Goal: Task Accomplishment & Management: Manage account settings

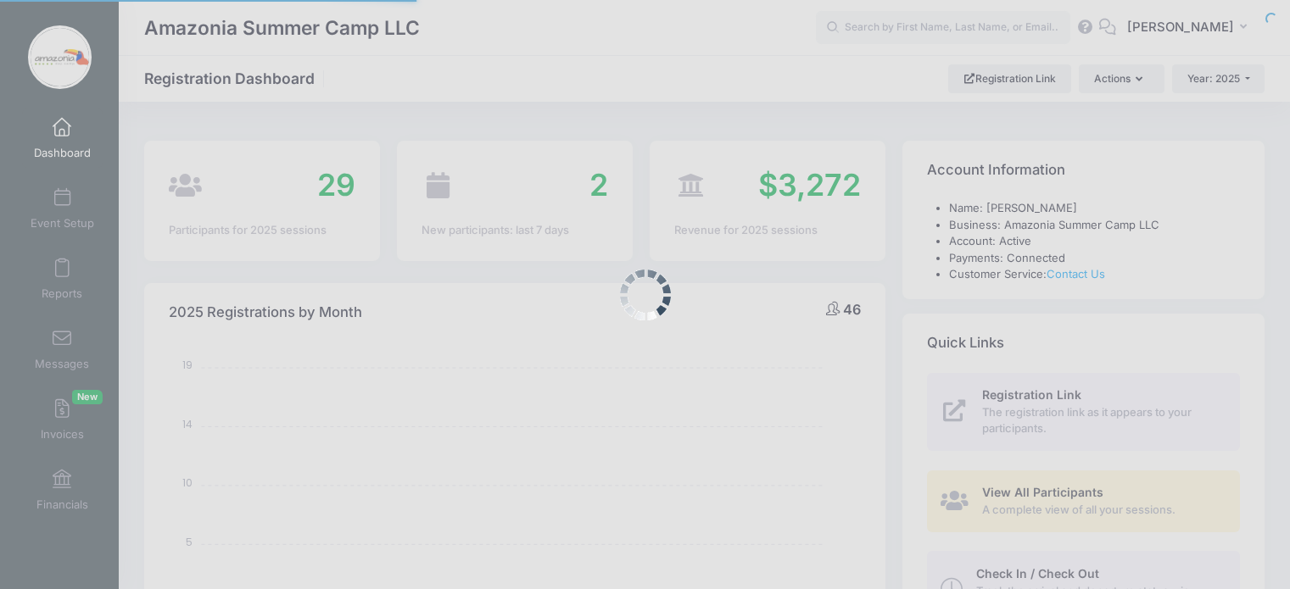
select select
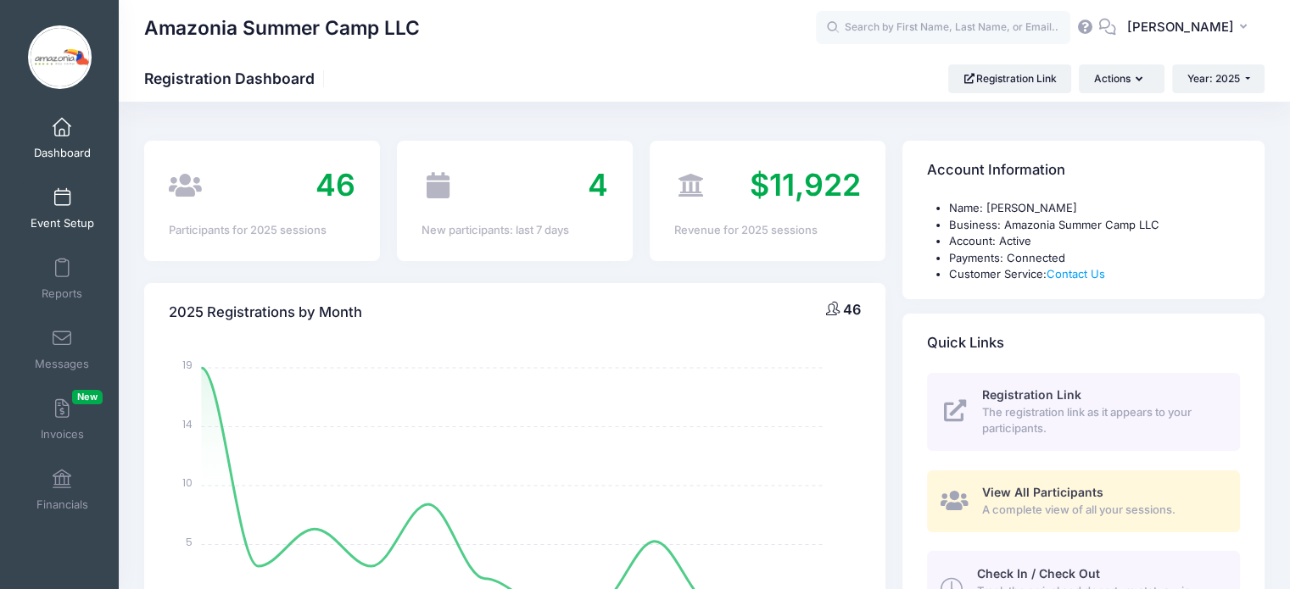
click at [62, 222] on span "Event Setup" at bounding box center [63, 223] width 64 height 14
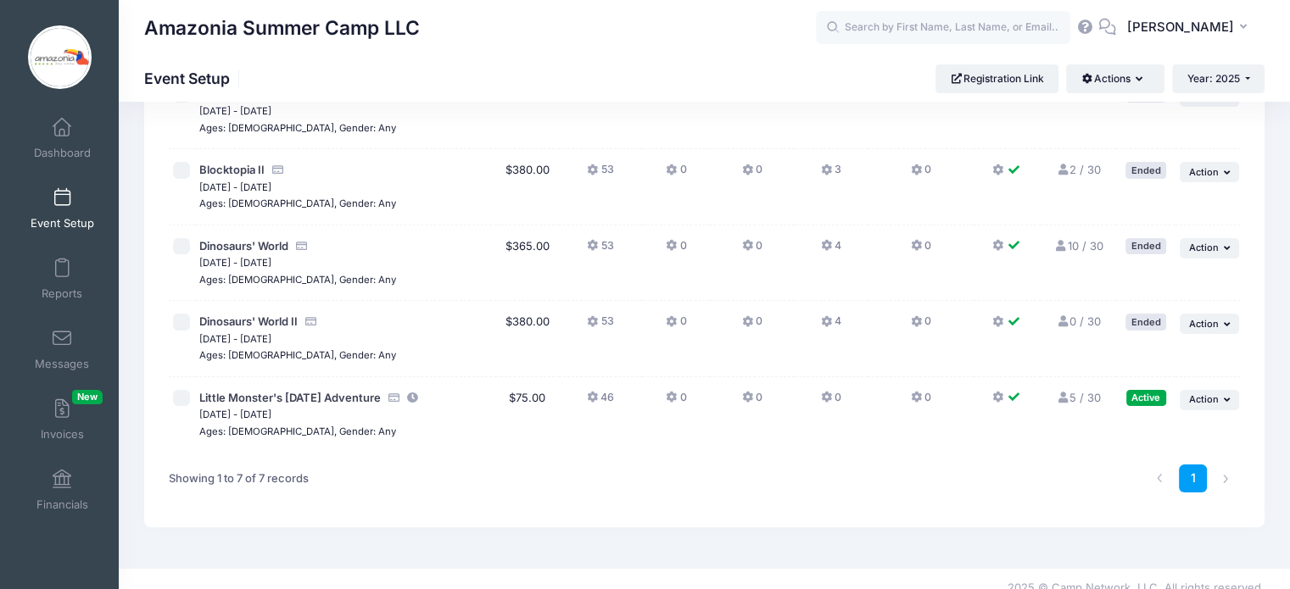
scroll to position [316, 0]
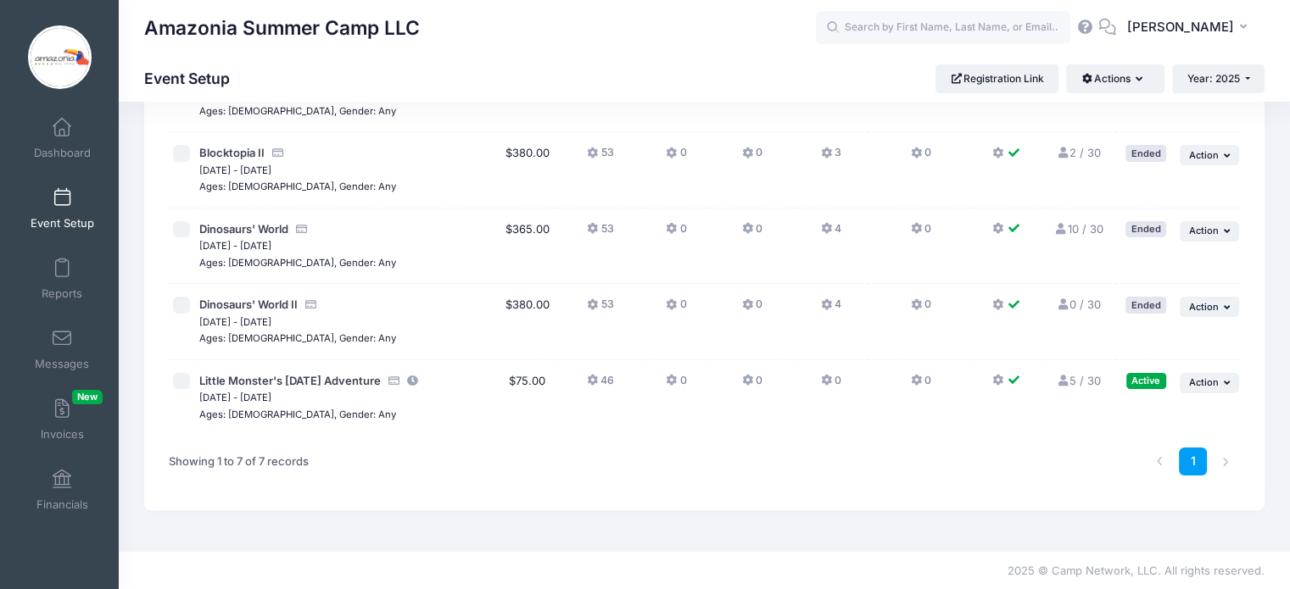
click at [1061, 379] on icon at bounding box center [1063, 381] width 14 height 11
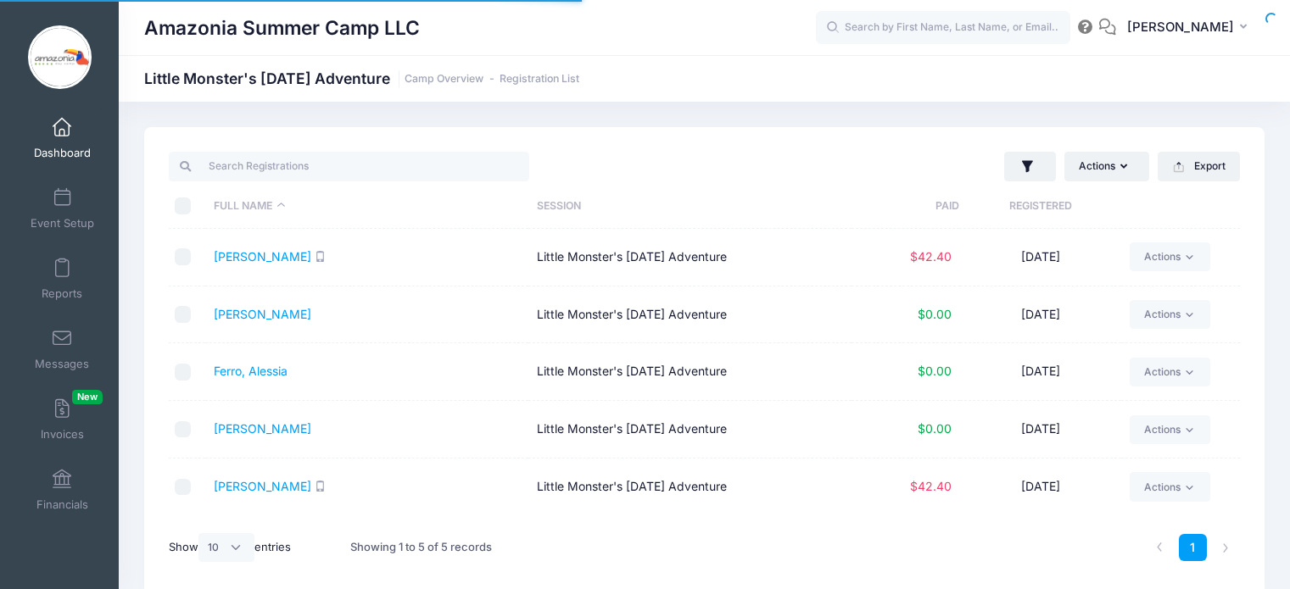
select select "10"
click at [57, 142] on link "Dashboard" at bounding box center [62, 138] width 81 height 59
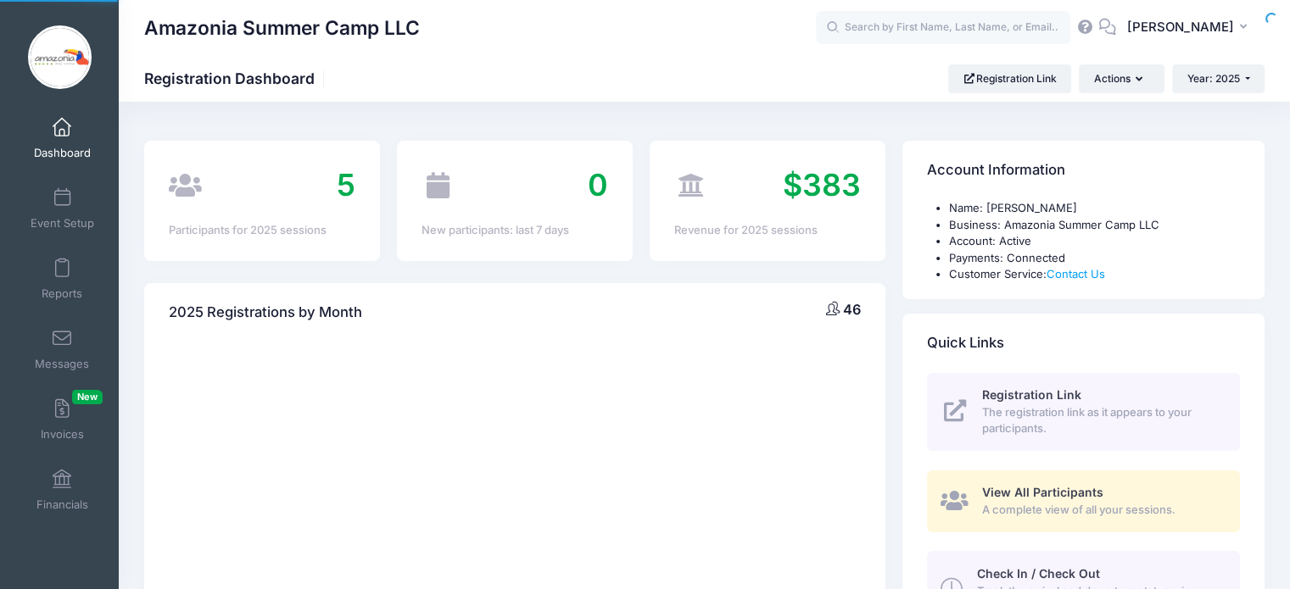
select select
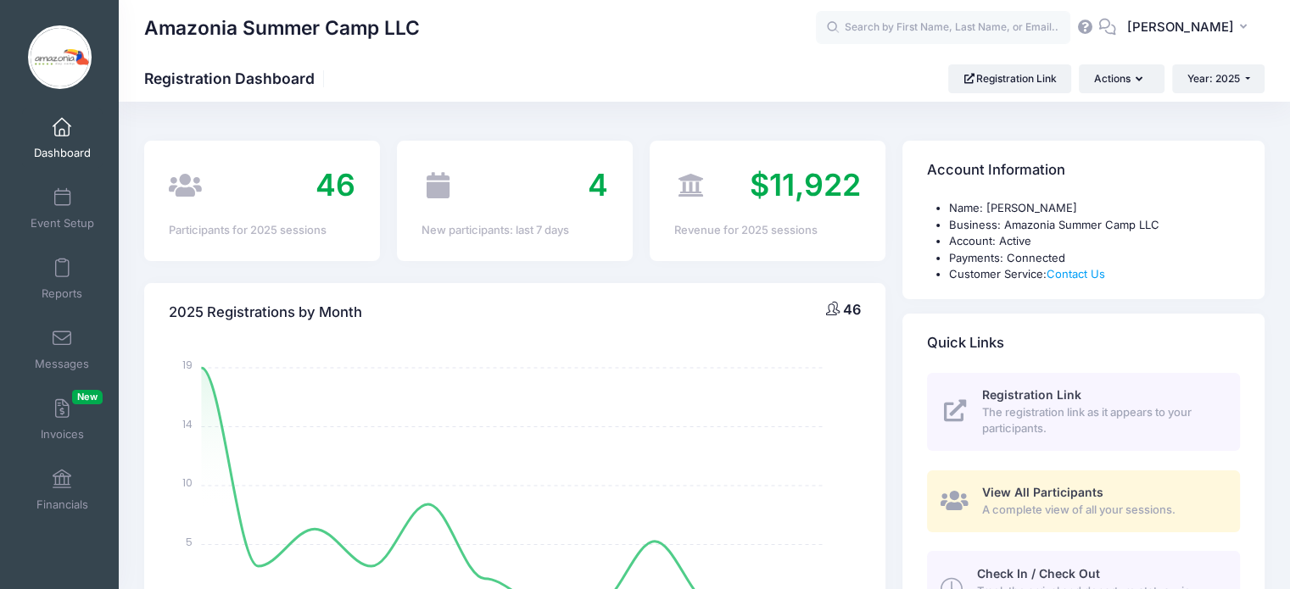
click at [594, 192] on span "4" at bounding box center [598, 184] width 20 height 37
click at [62, 204] on span at bounding box center [62, 198] width 0 height 19
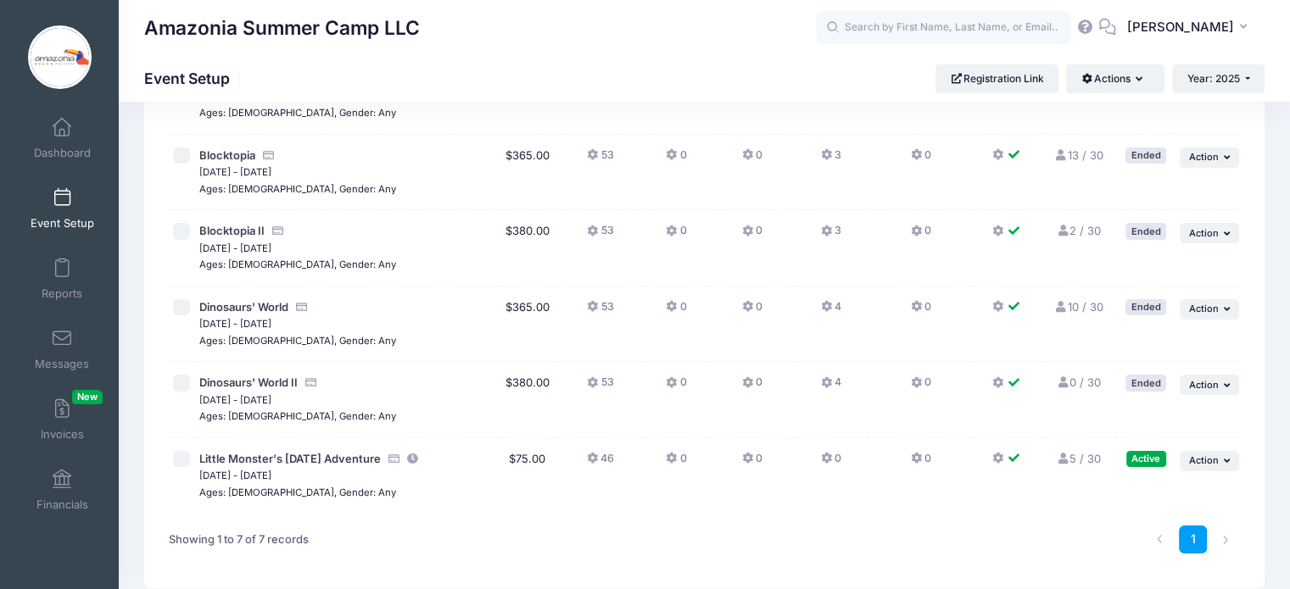
scroll to position [237, 0]
click at [1068, 455] on link "5 / 30 Full" at bounding box center [1078, 460] width 45 height 14
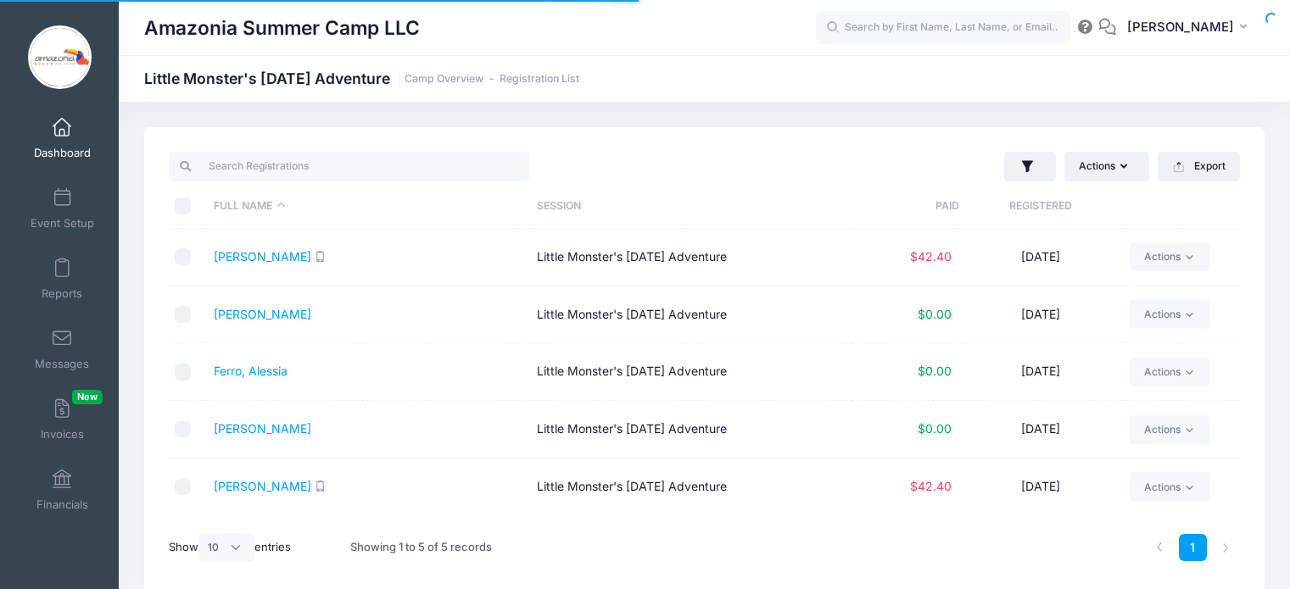
select select "10"
click at [62, 203] on span at bounding box center [62, 198] width 0 height 19
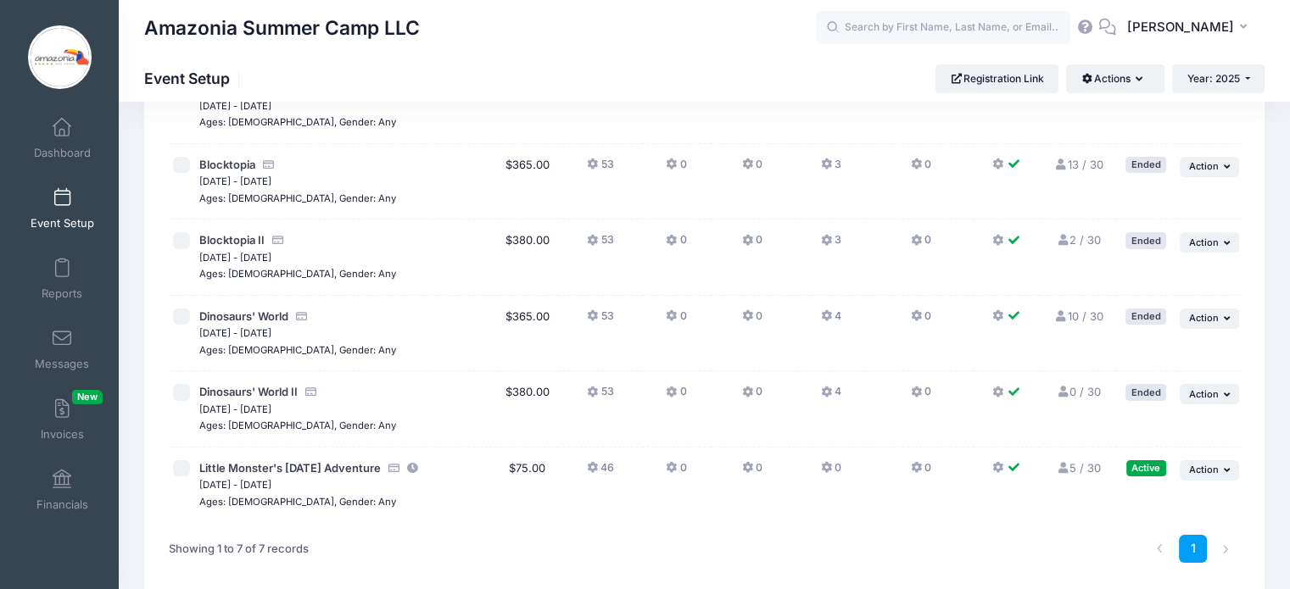
scroll to position [232, 0]
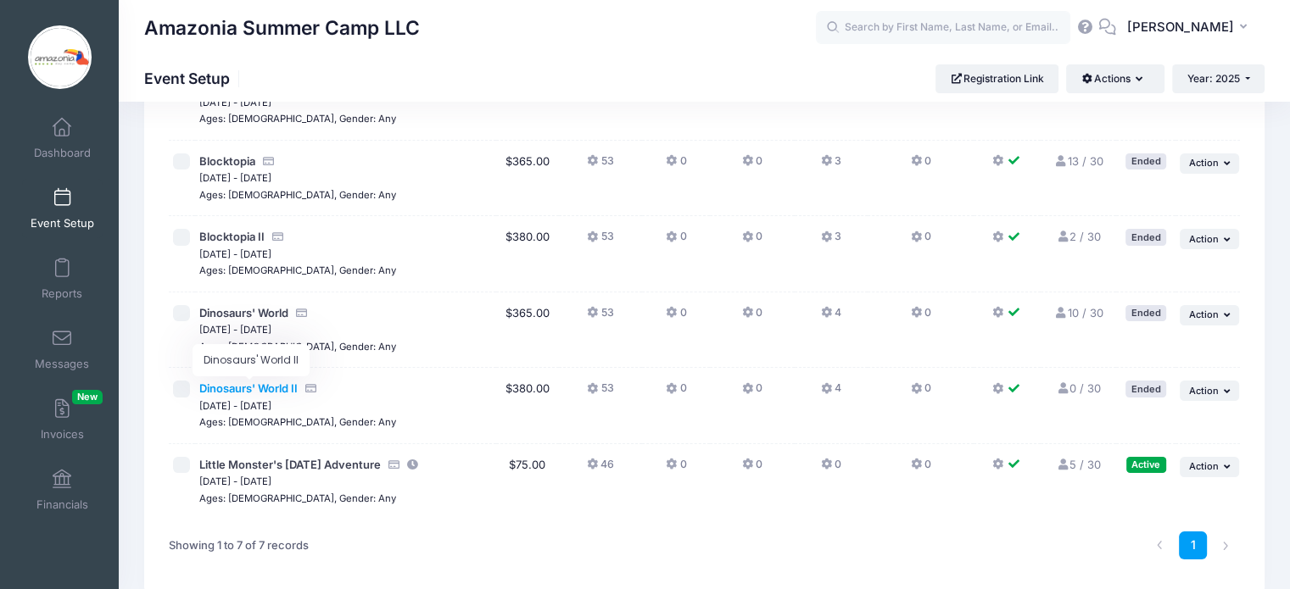
click at [244, 386] on span "Dinosaurs' World II" at bounding box center [248, 389] width 98 height 14
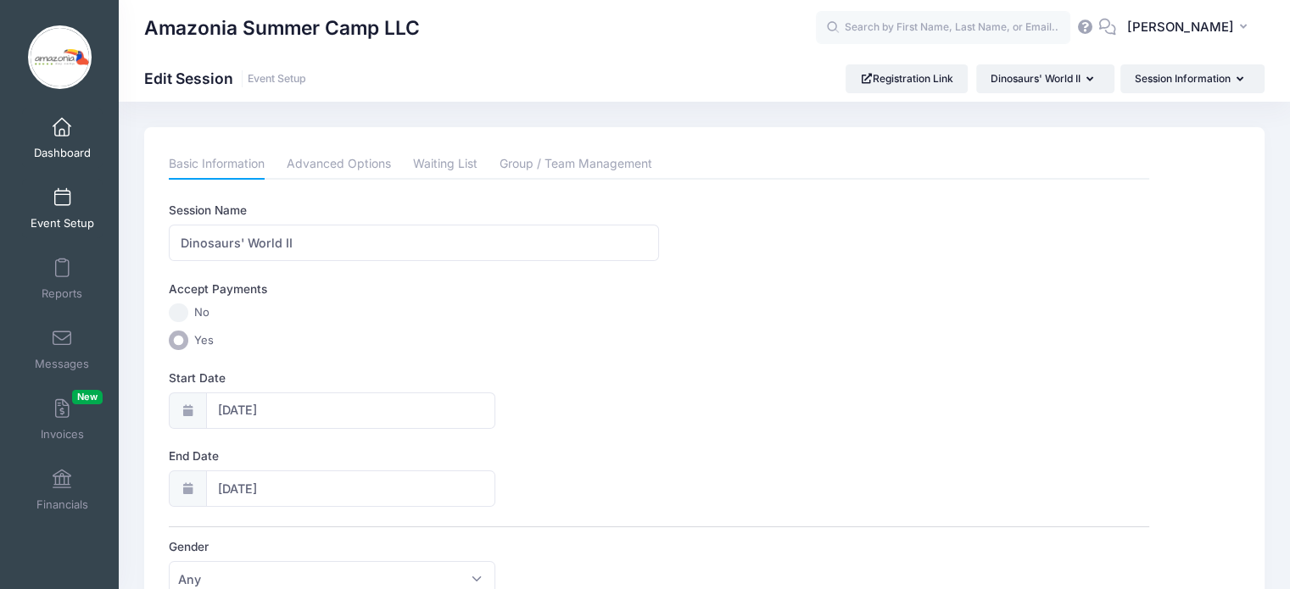
click at [62, 133] on span at bounding box center [62, 128] width 0 height 19
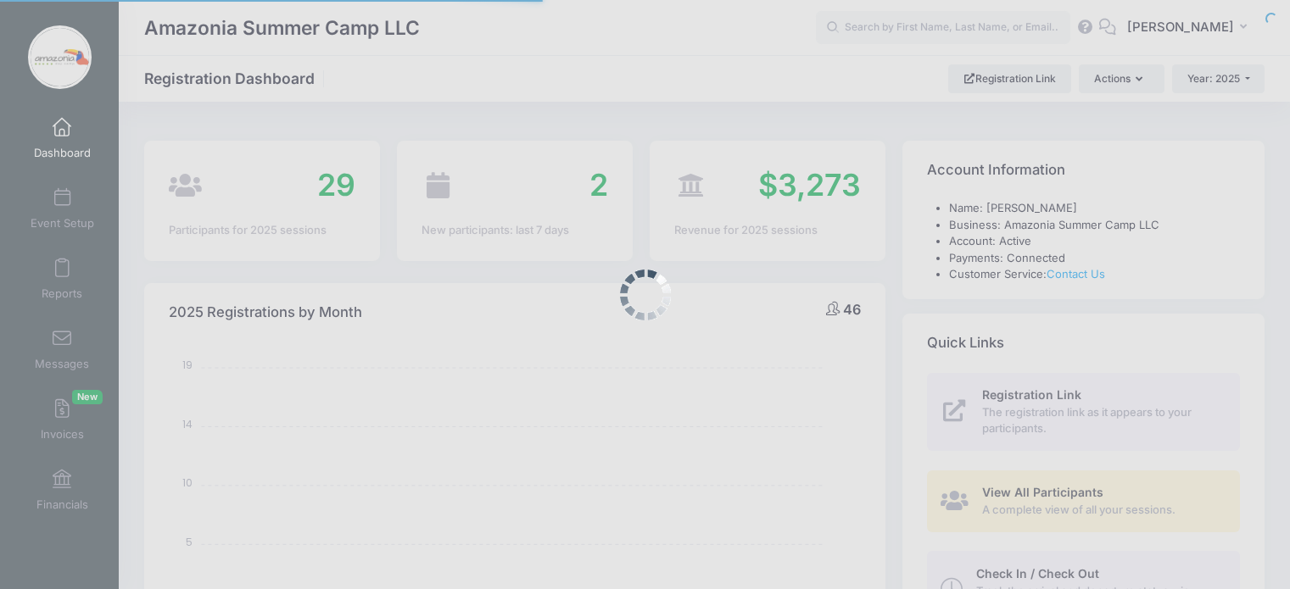
select select
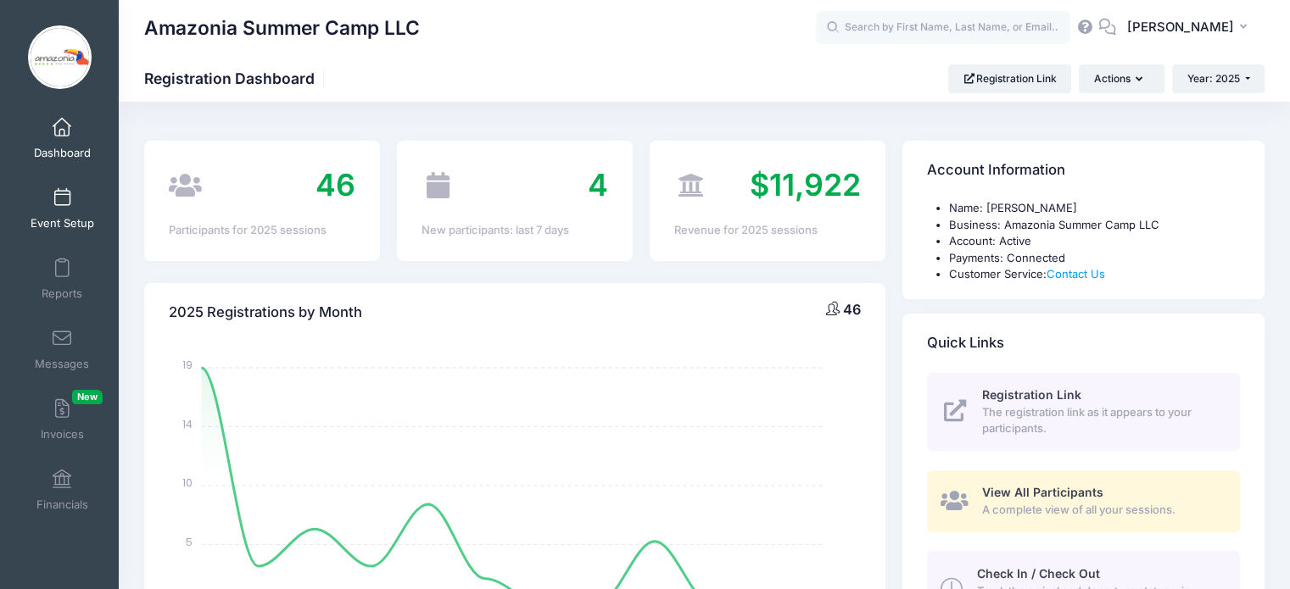
click at [56, 211] on link "Event Setup" at bounding box center [62, 208] width 81 height 59
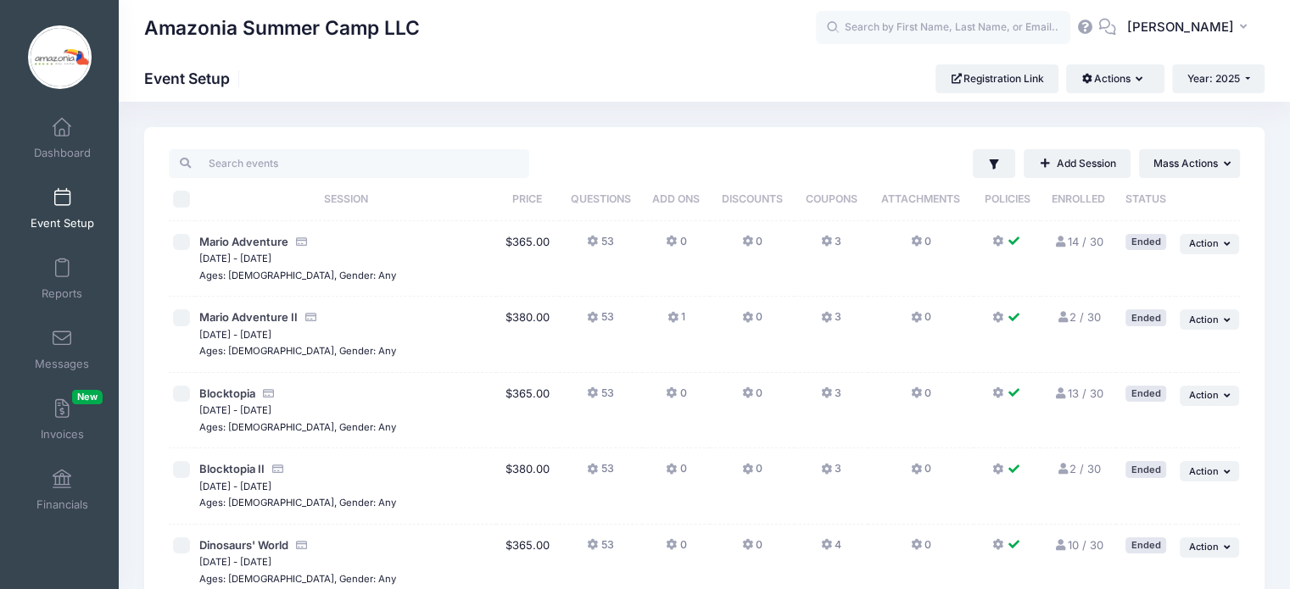
click at [1069, 546] on link "10 / 30 Full" at bounding box center [1078, 545] width 49 height 14
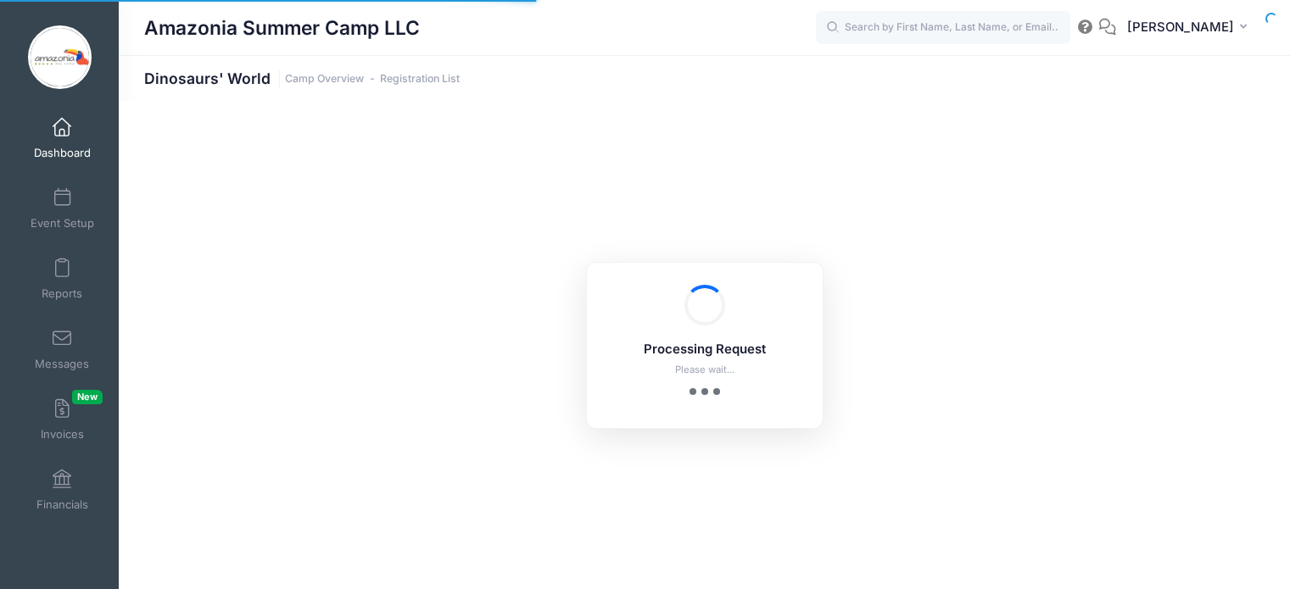
select select "10"
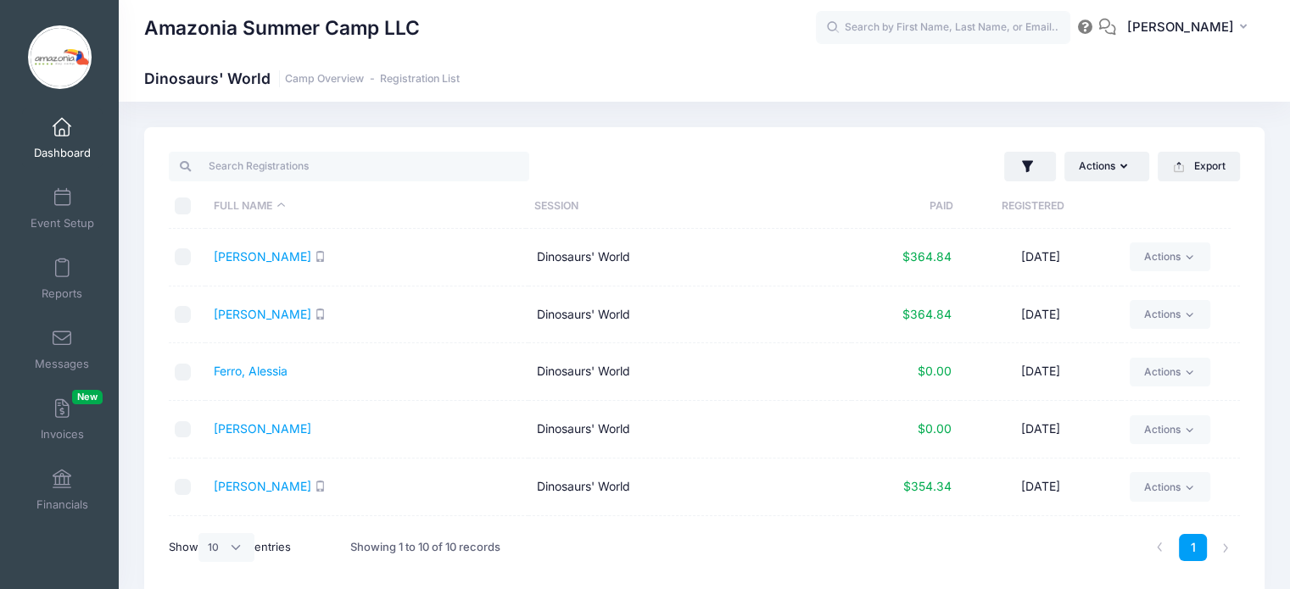
click at [59, 144] on link "Dashboard" at bounding box center [62, 138] width 81 height 59
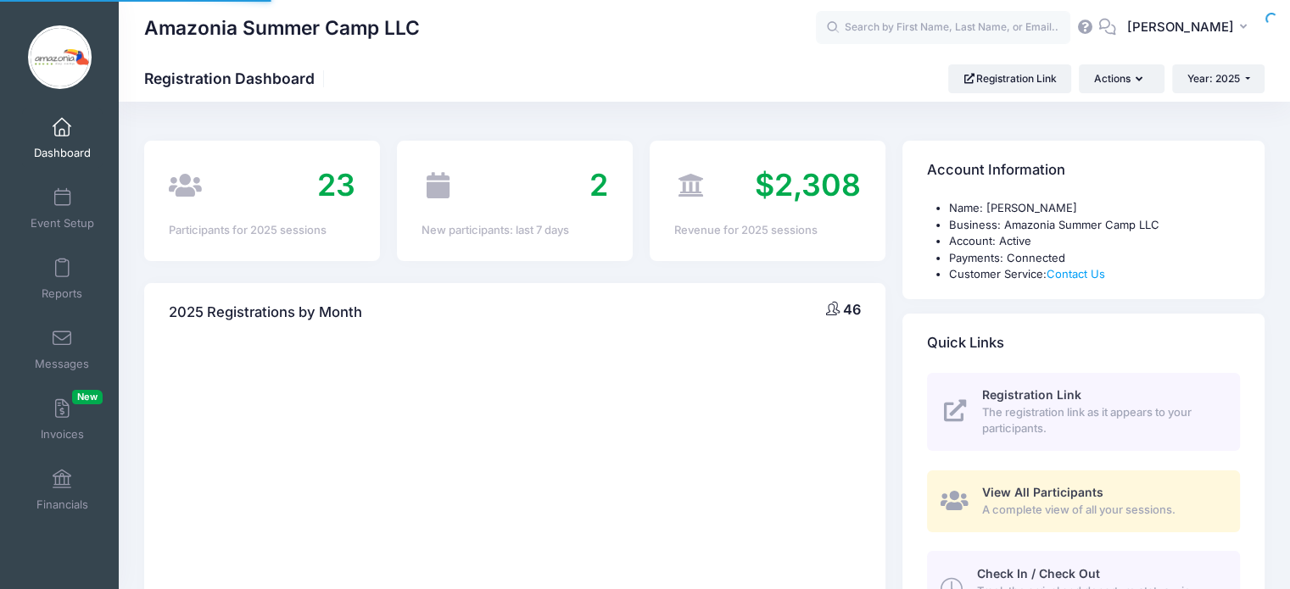
select select
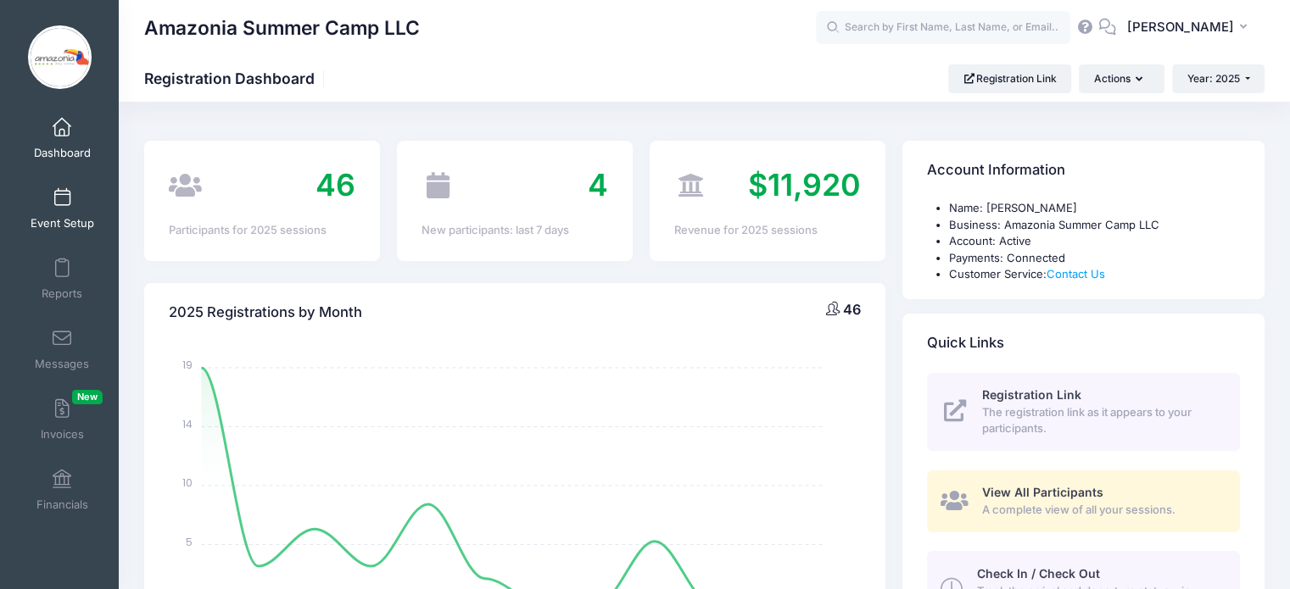
click at [53, 209] on link "Event Setup" at bounding box center [62, 208] width 81 height 59
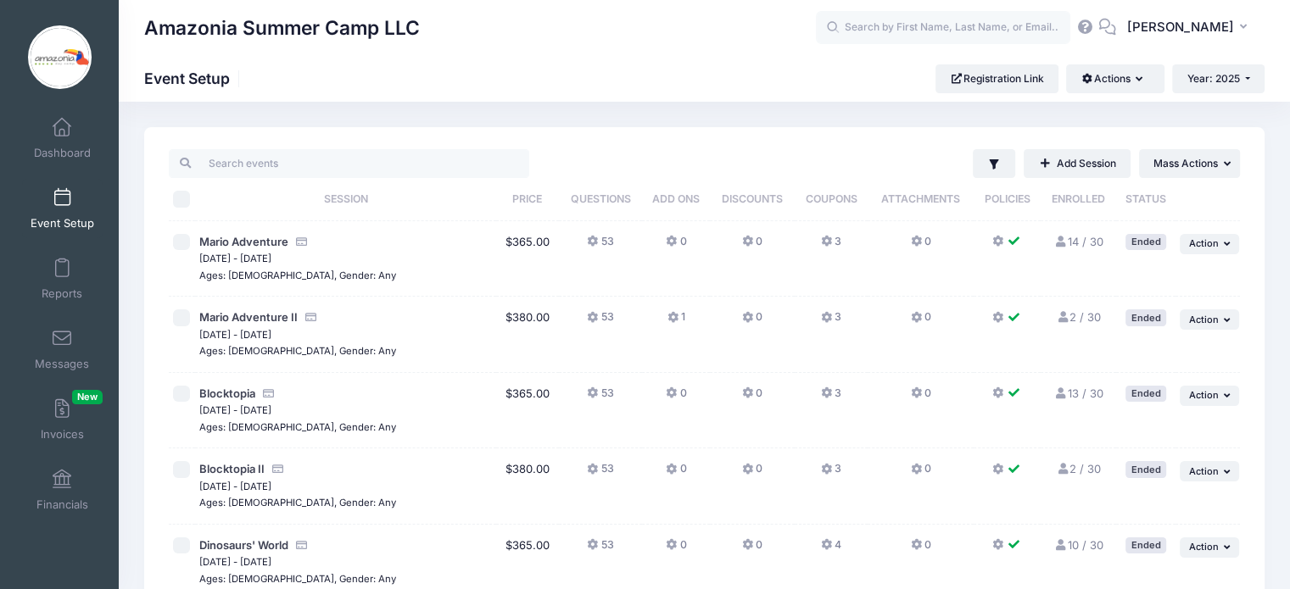
click at [1068, 467] on icon at bounding box center [1063, 469] width 14 height 11
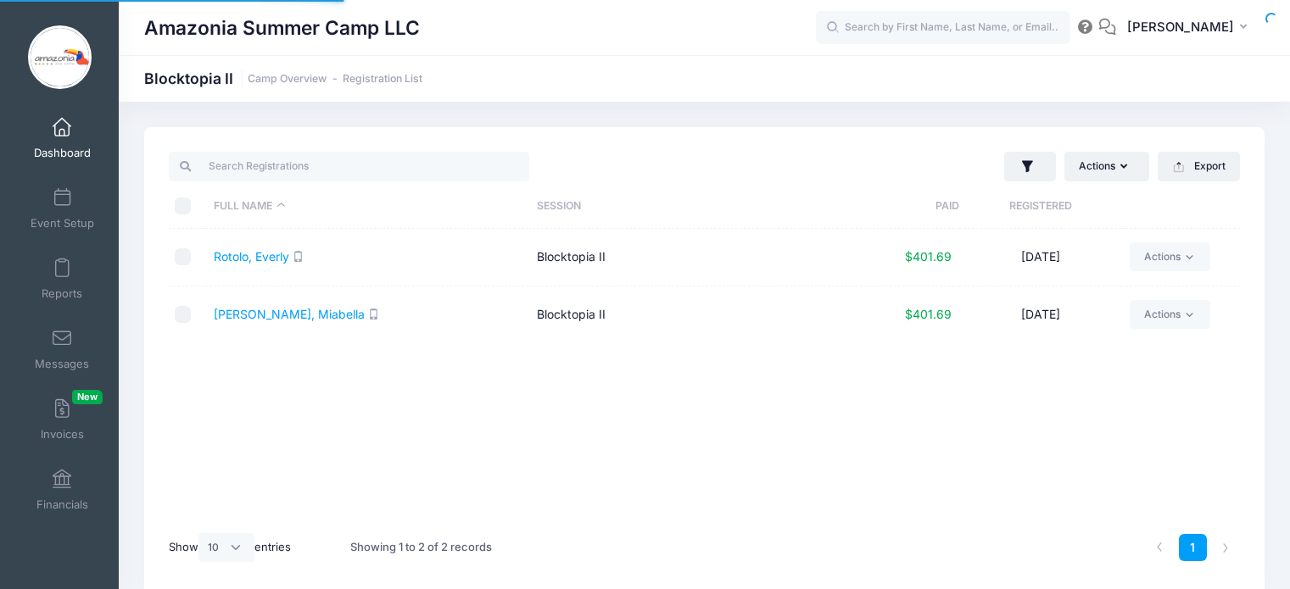
select select "10"
click at [273, 252] on link "Rotolo, Everly" at bounding box center [251, 256] width 75 height 14
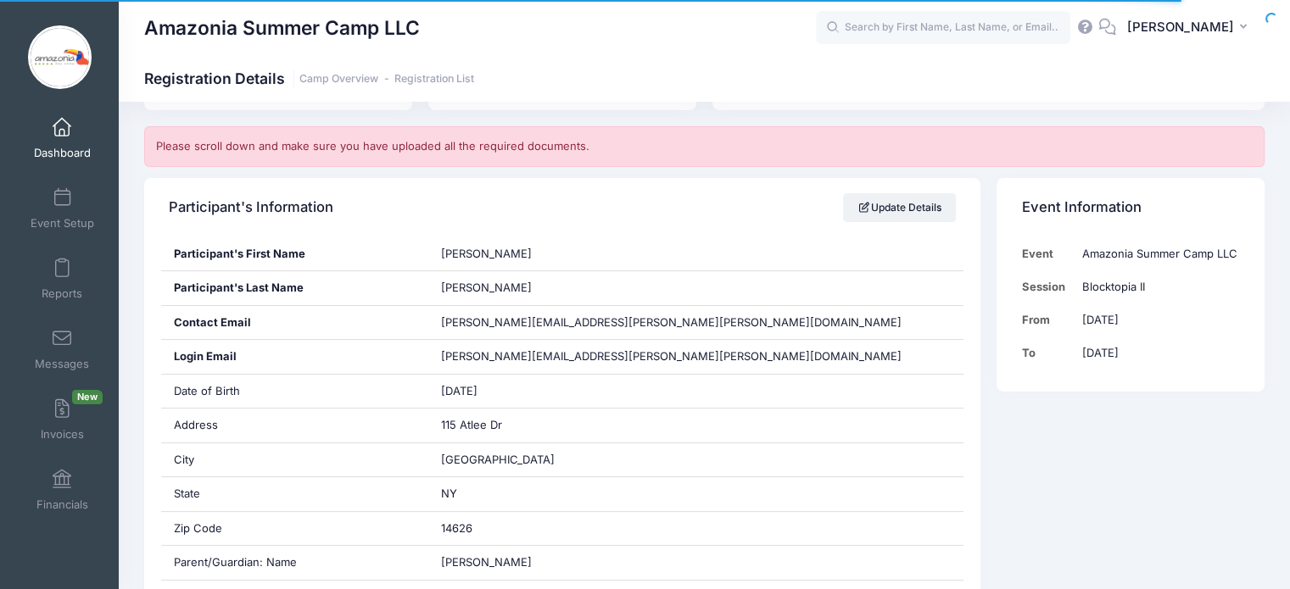
scroll to position [394, 0]
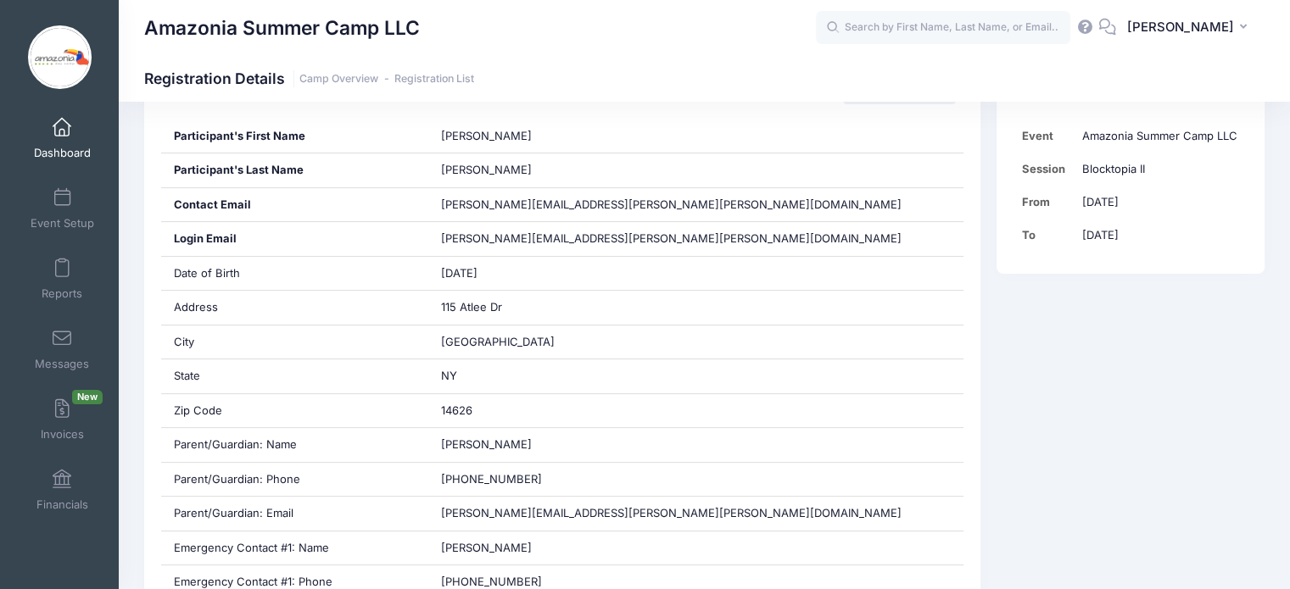
click at [58, 66] on img at bounding box center [60, 57] width 64 height 64
click at [1241, 36] on button "MD Monica Daniel Gil" at bounding box center [1190, 27] width 148 height 39
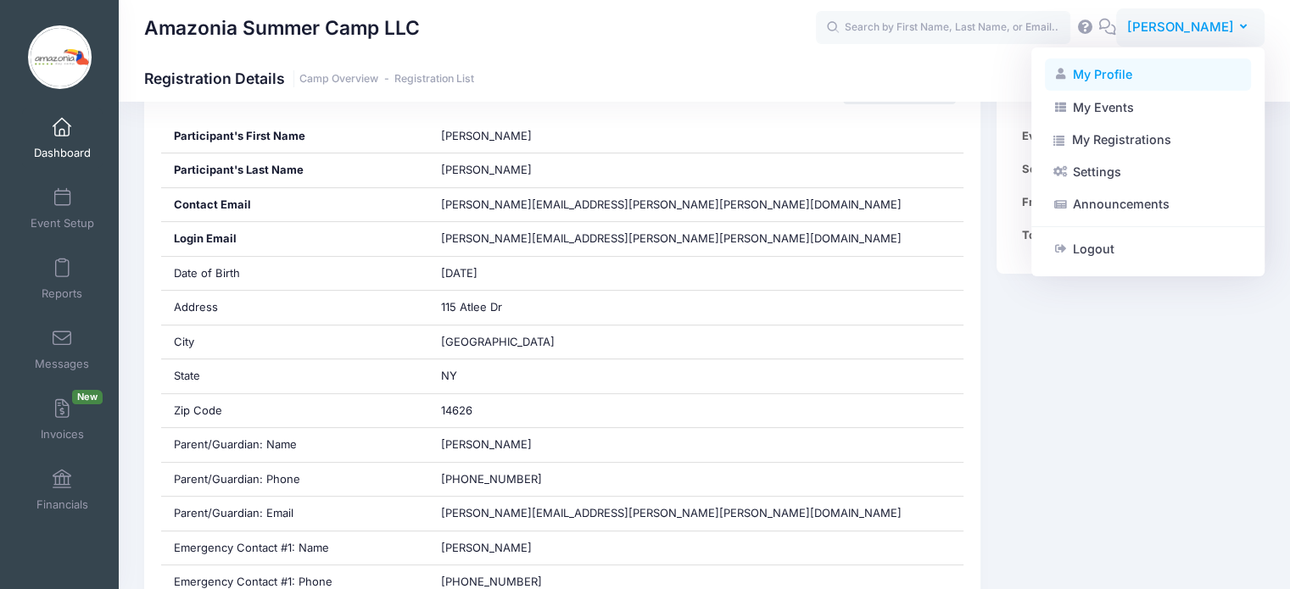
click at [1109, 81] on link "My Profile" at bounding box center [1148, 75] width 206 height 32
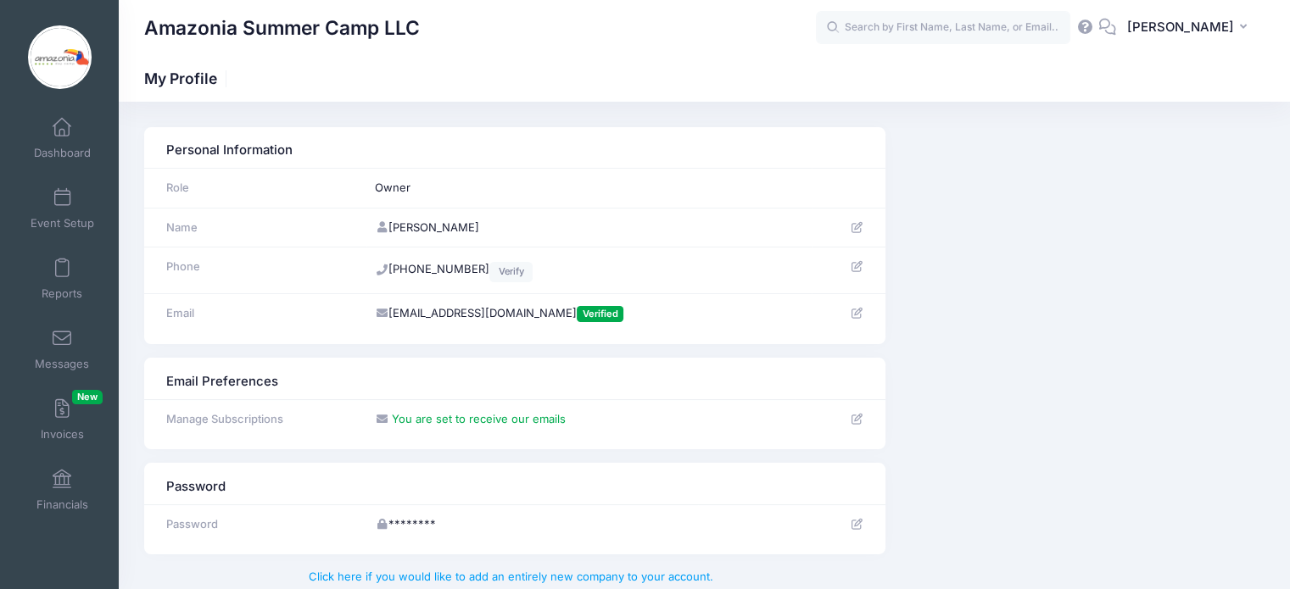
click at [510, 315] on td "[EMAIL_ADDRESS][DOMAIN_NAME] Verified" at bounding box center [588, 313] width 445 height 40
click at [856, 310] on icon at bounding box center [857, 313] width 14 height 11
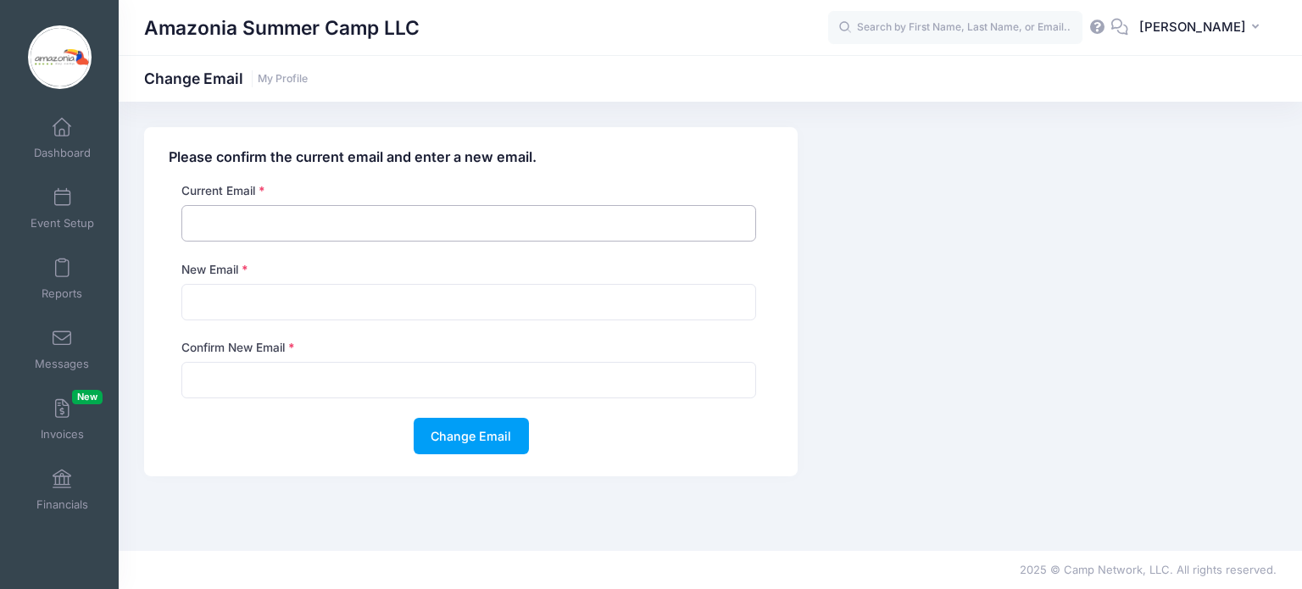
click at [437, 215] on input "email" at bounding box center [468, 223] width 575 height 36
type input "[EMAIL_ADDRESS][DOMAIN_NAME]"
click at [305, 305] on input "email" at bounding box center [468, 302] width 575 height 36
type input "[EMAIL_ADDRESS][DOMAIN_NAME]"
click at [304, 372] on input "email" at bounding box center [468, 380] width 575 height 36
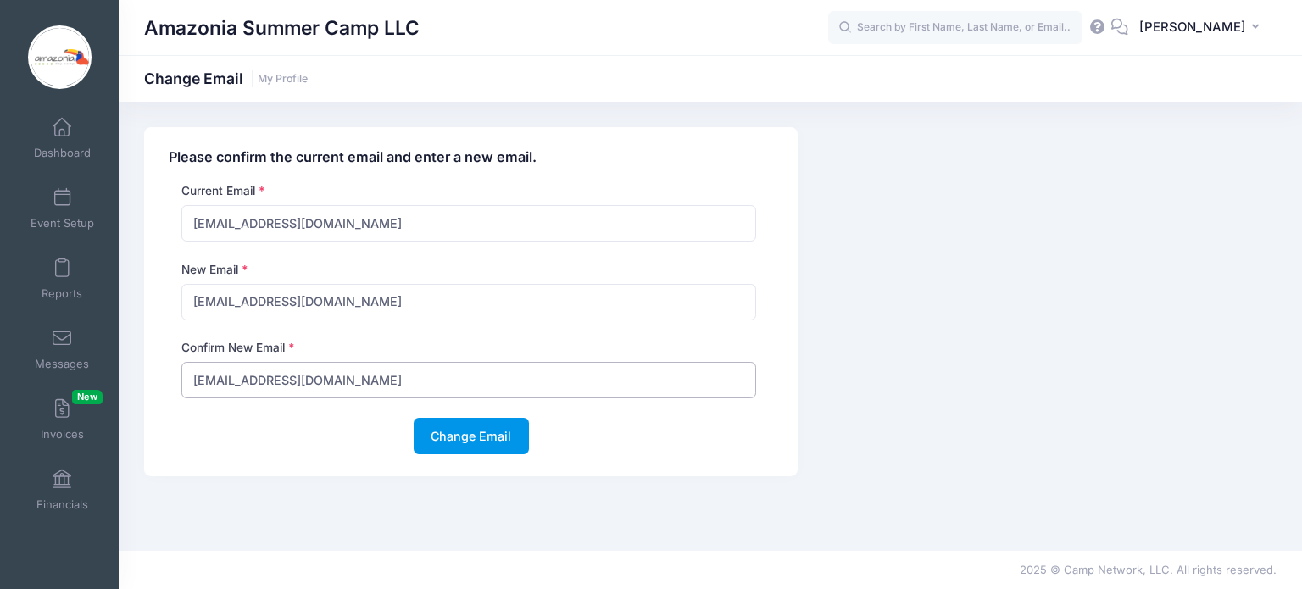
type input "[EMAIL_ADDRESS][DOMAIN_NAME]"
click at [444, 429] on button "Change Email" at bounding box center [471, 436] width 115 height 36
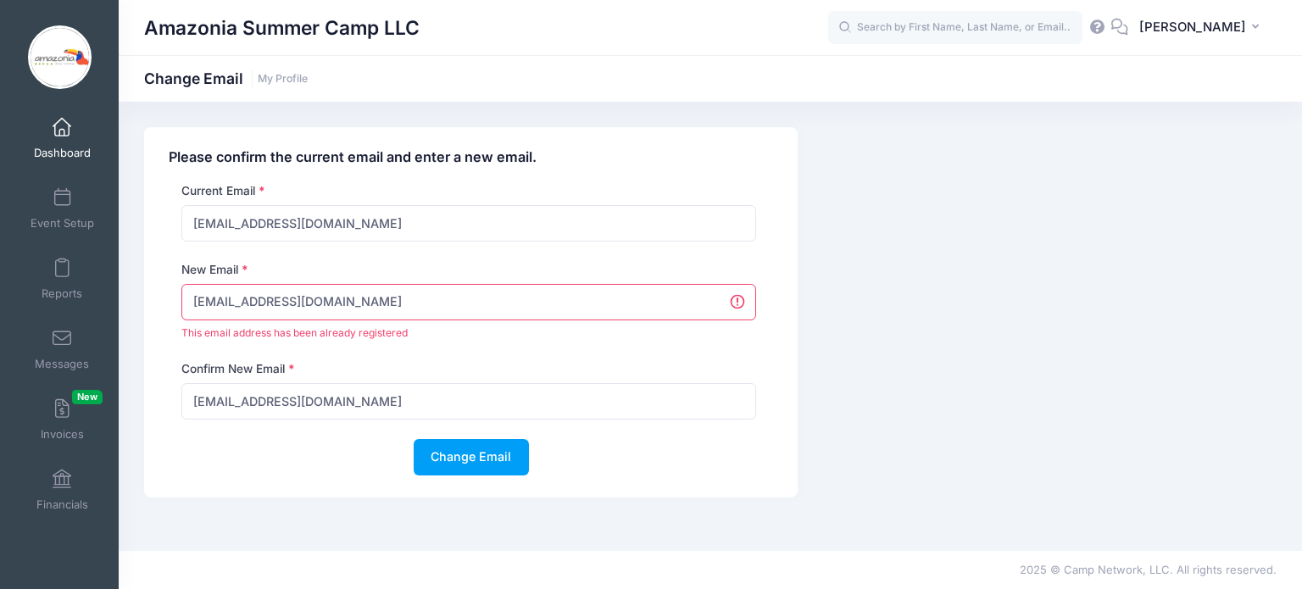
click at [62, 135] on span at bounding box center [62, 128] width 0 height 19
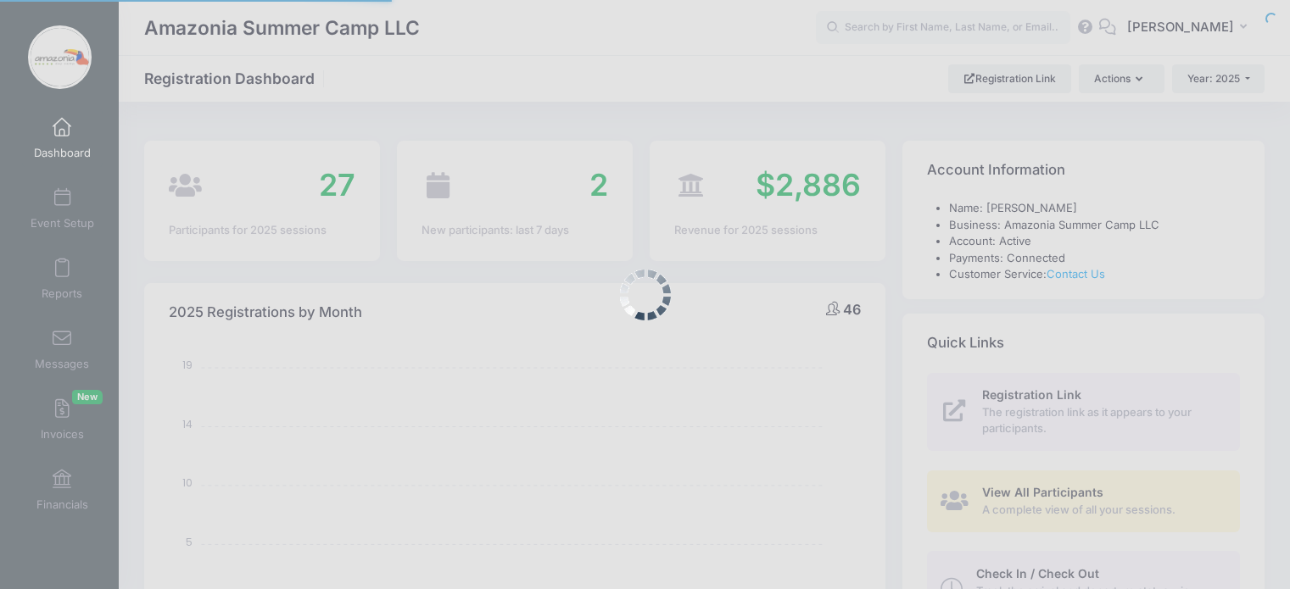
select select
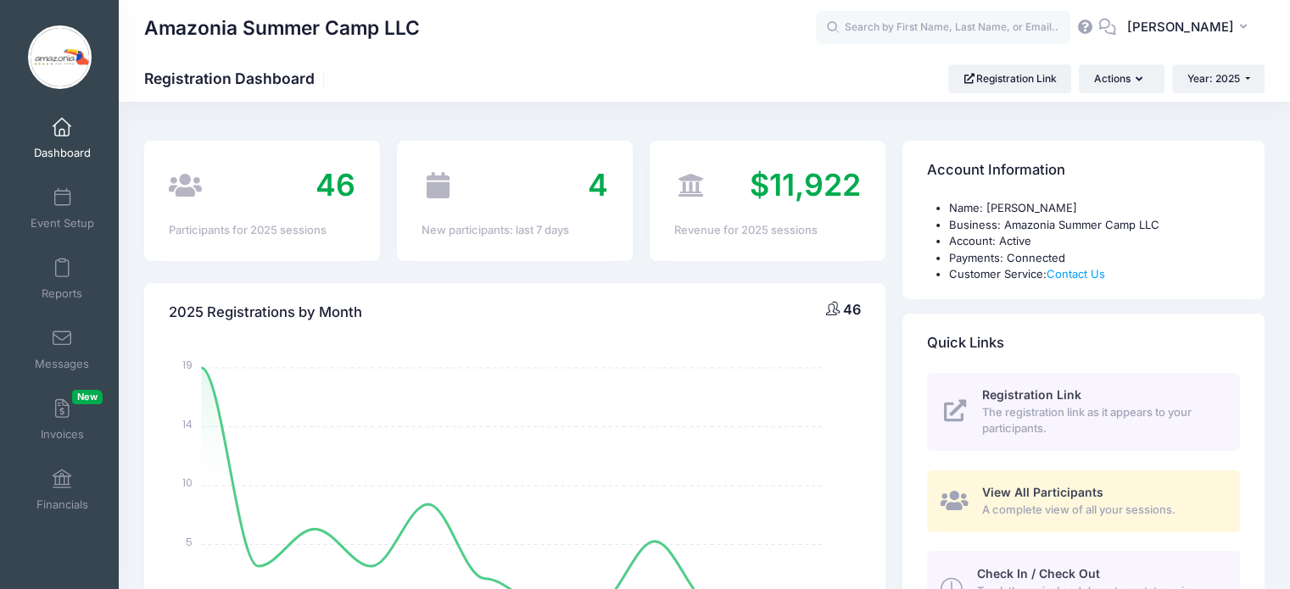
click at [62, 125] on span at bounding box center [62, 128] width 0 height 19
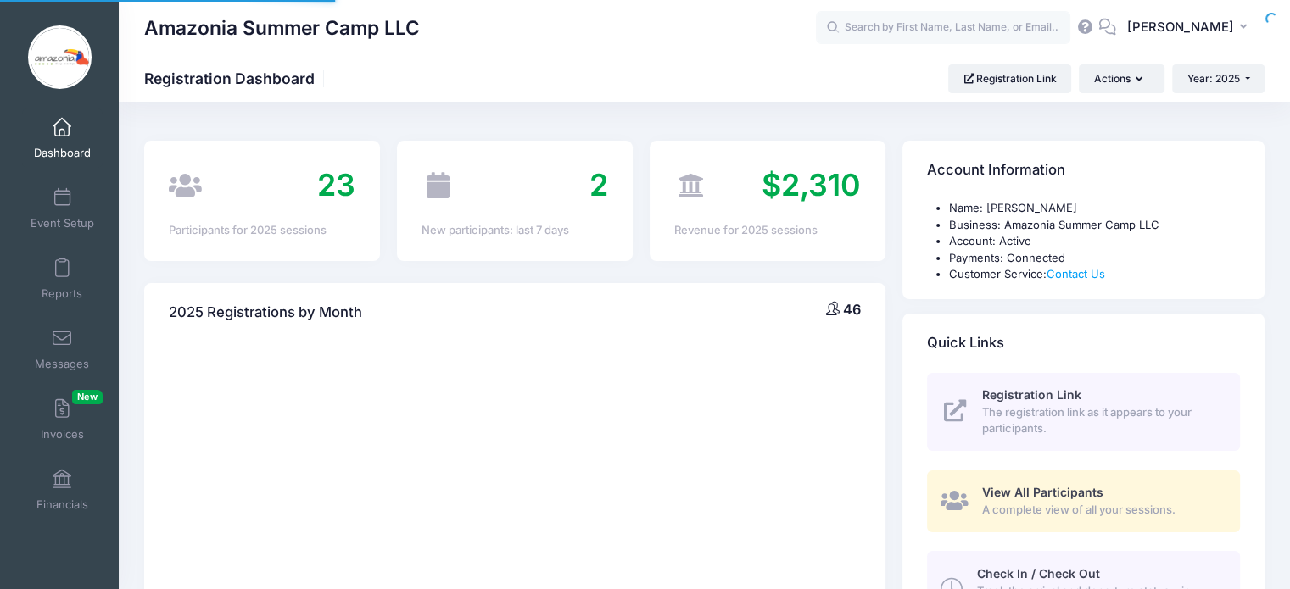
select select
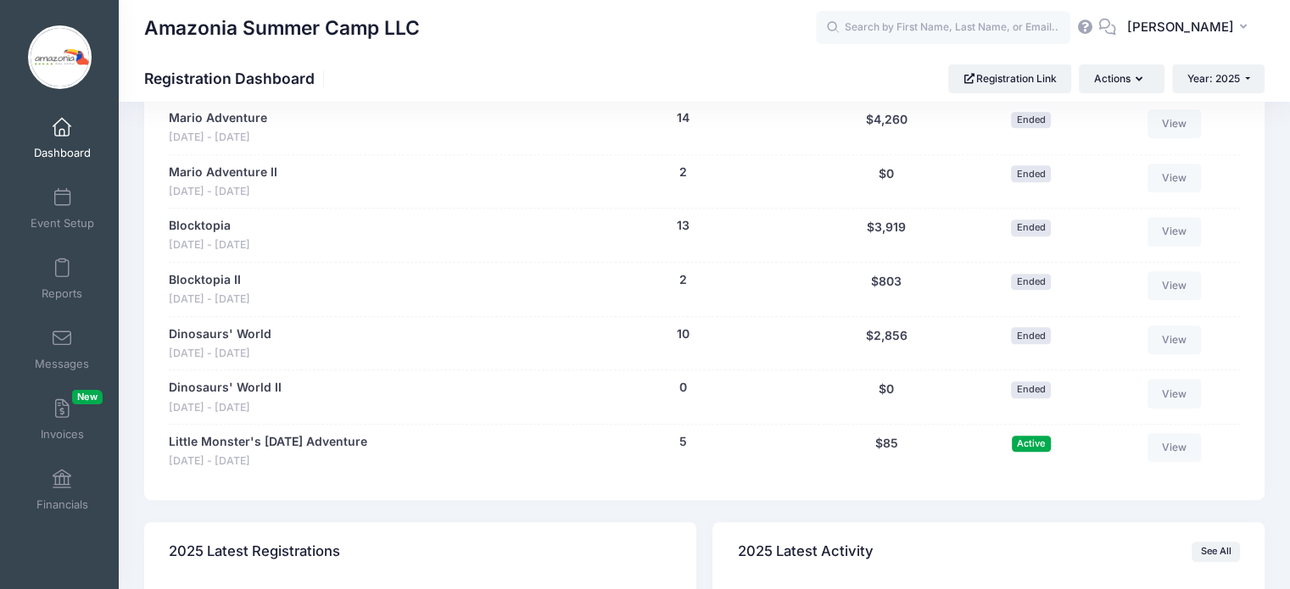
scroll to position [879, 0]
